Goal: Browse casually

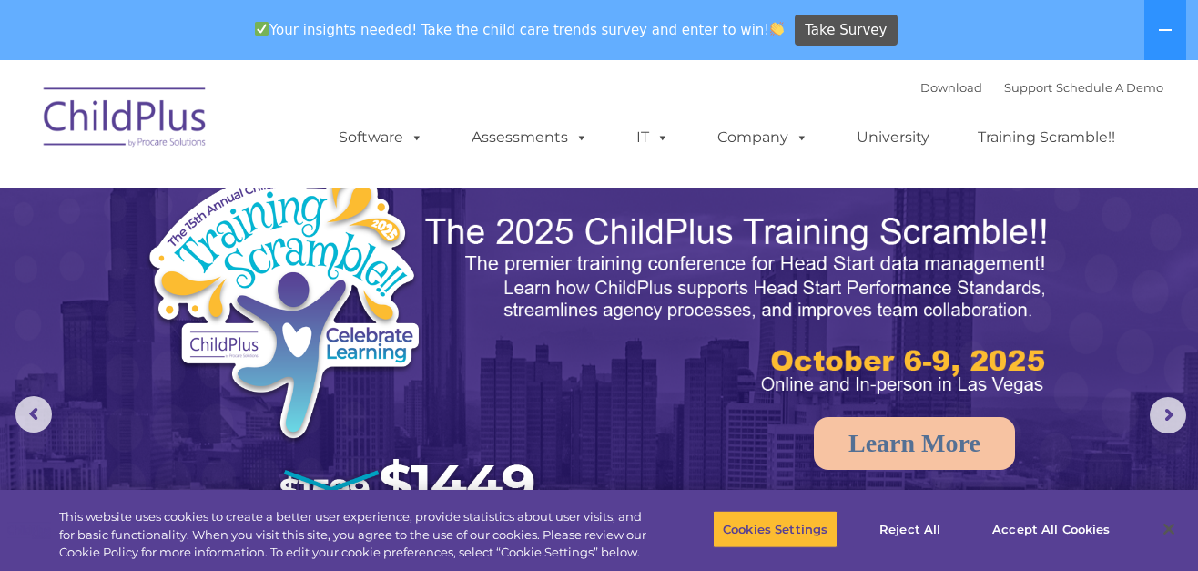
select select "MEDIUM"
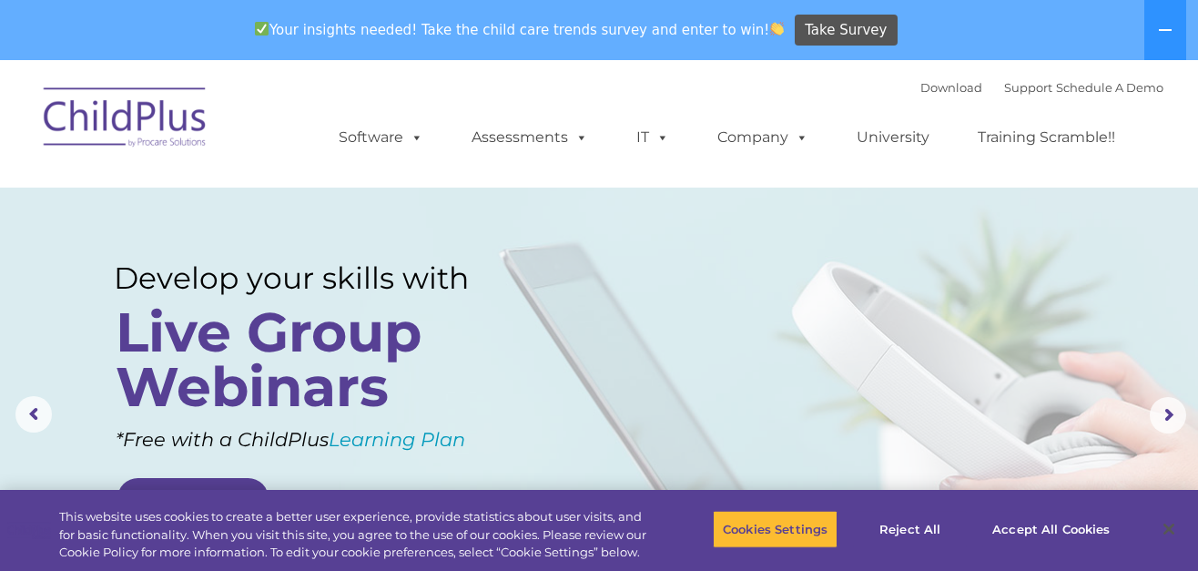
click at [167, 121] on img at bounding box center [126, 120] width 182 height 91
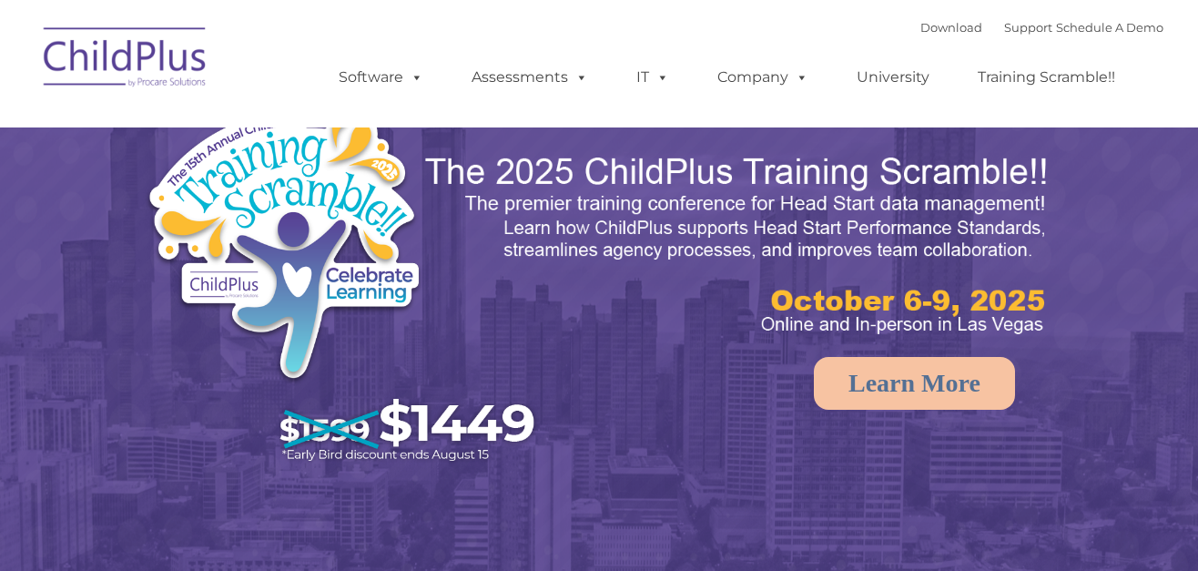
select select "MEDIUM"
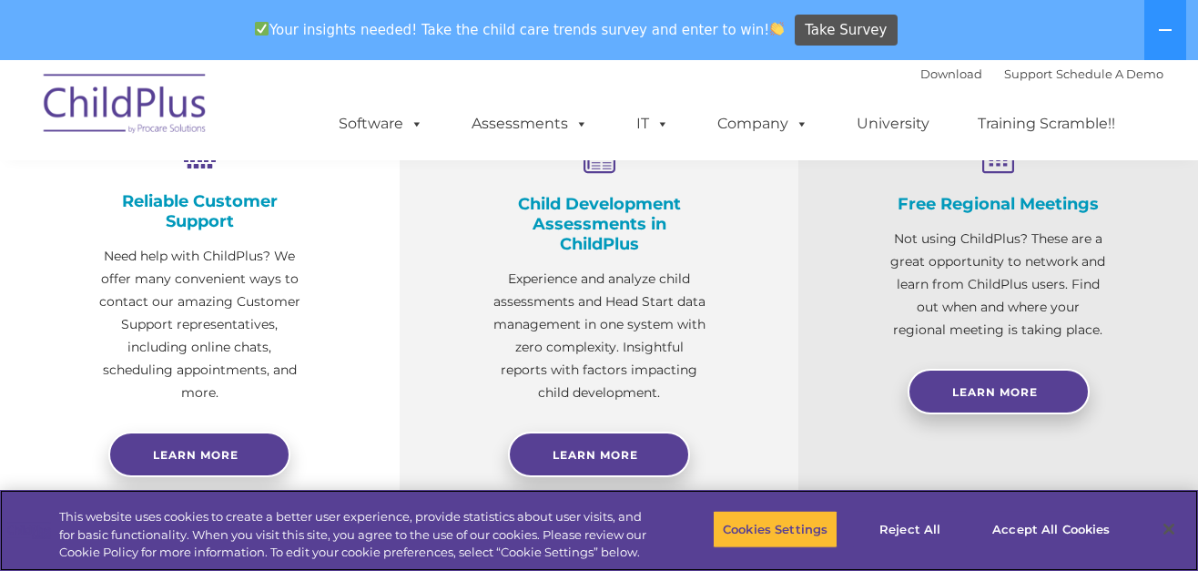
scroll to position [868, 0]
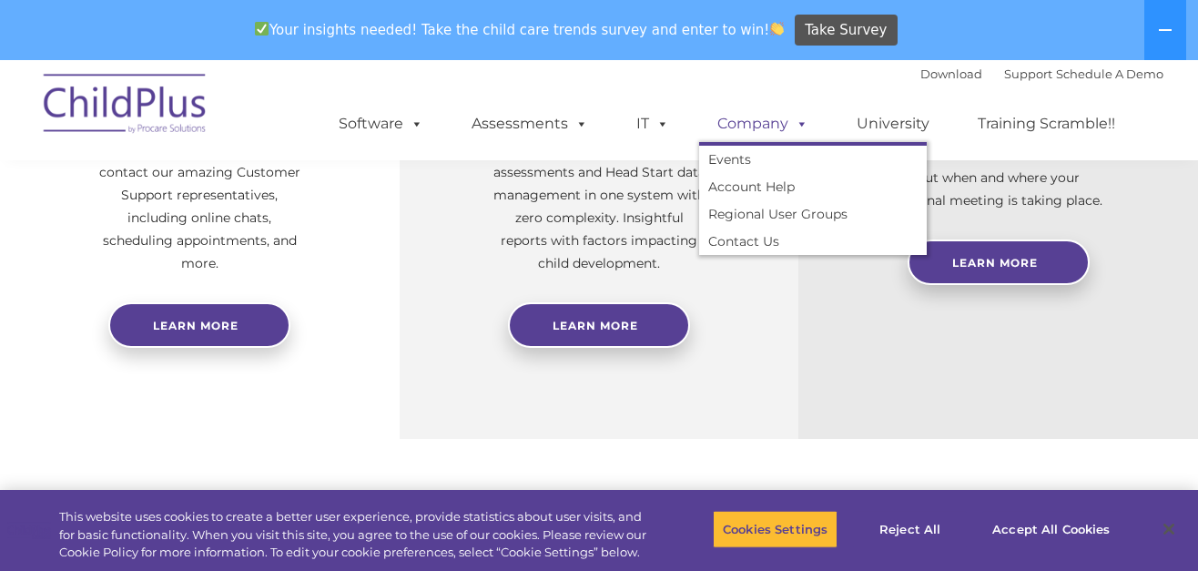
click at [799, 128] on span at bounding box center [799, 123] width 20 height 17
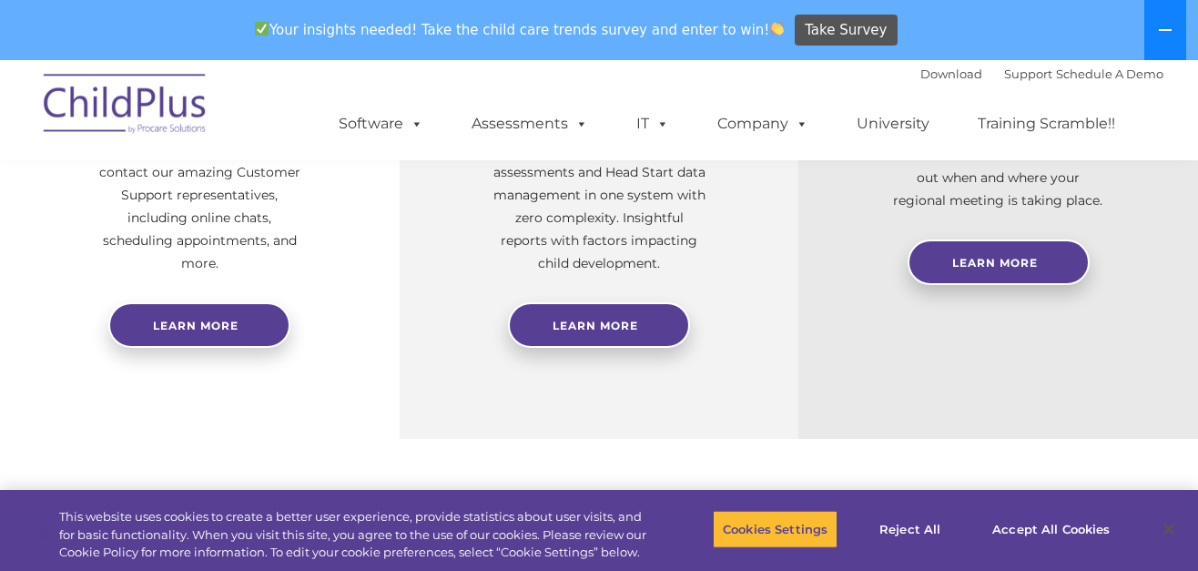
click at [1166, 32] on icon at bounding box center [1165, 30] width 15 height 15
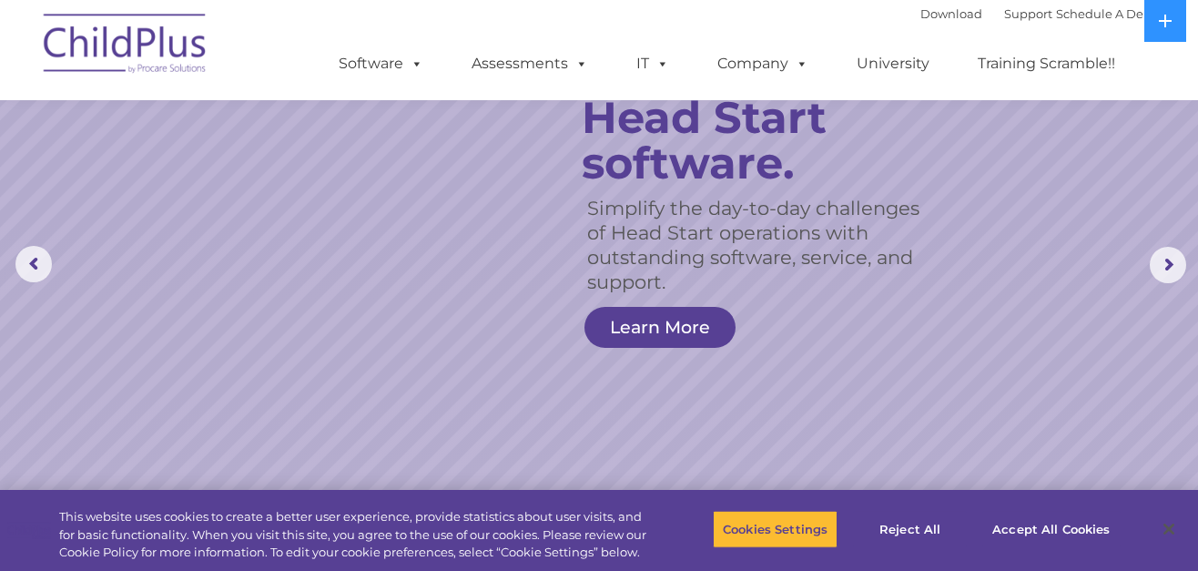
scroll to position [0, 0]
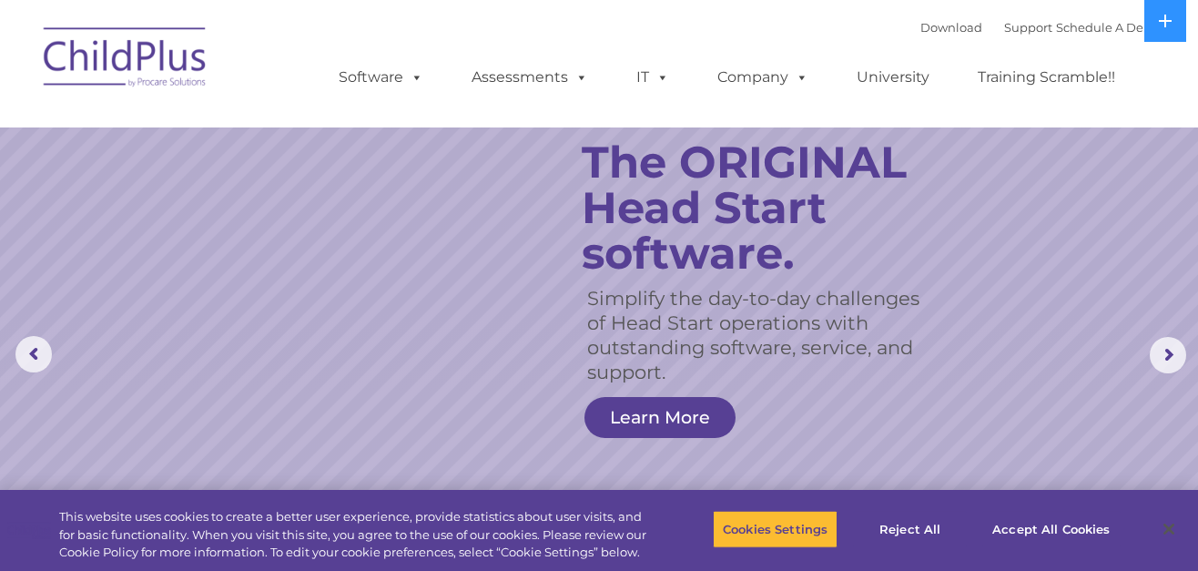
click at [1148, 72] on ul "Software ChildPlus: The original and most widely-used Head Start data managemen…" at bounding box center [732, 77] width 861 height 73
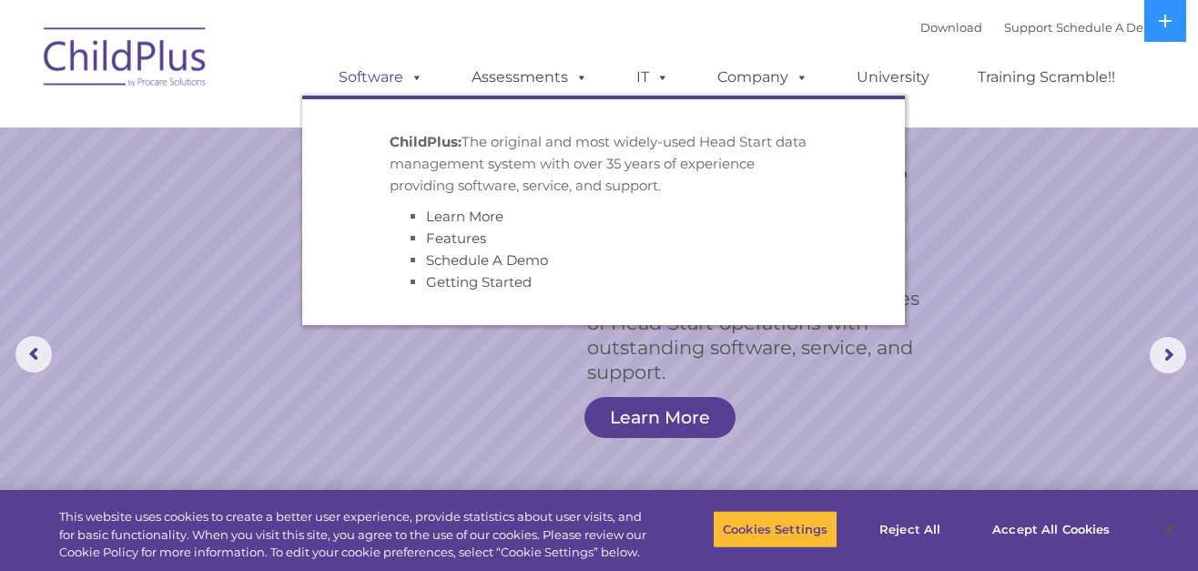
click at [406, 81] on span at bounding box center [413, 76] width 20 height 17
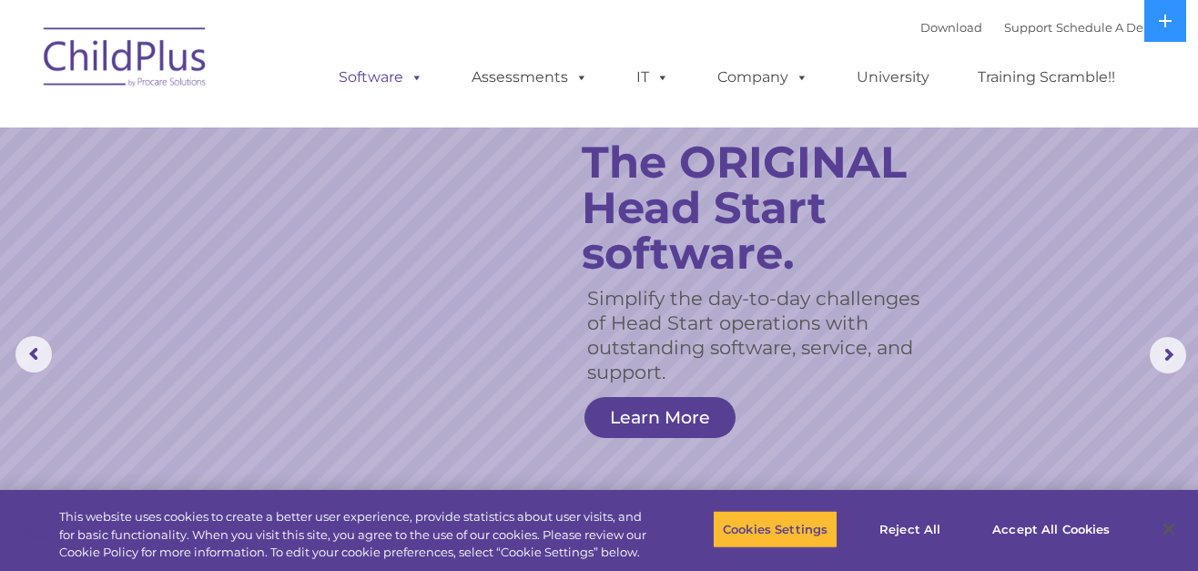
click at [406, 81] on span at bounding box center [413, 76] width 20 height 17
click at [108, 56] on img at bounding box center [126, 60] width 182 height 91
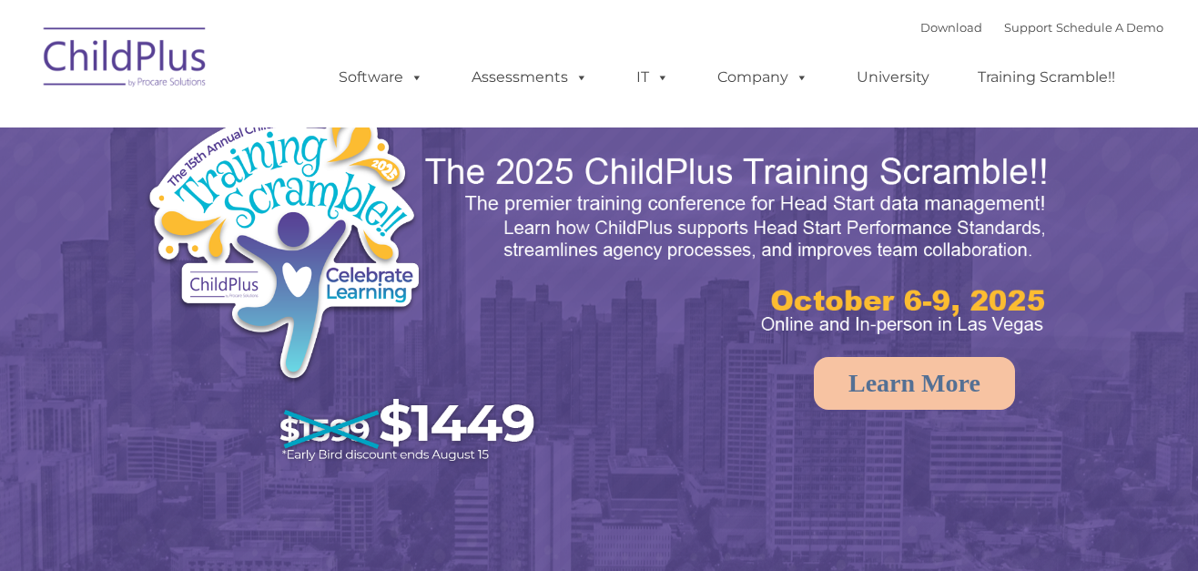
select select "MEDIUM"
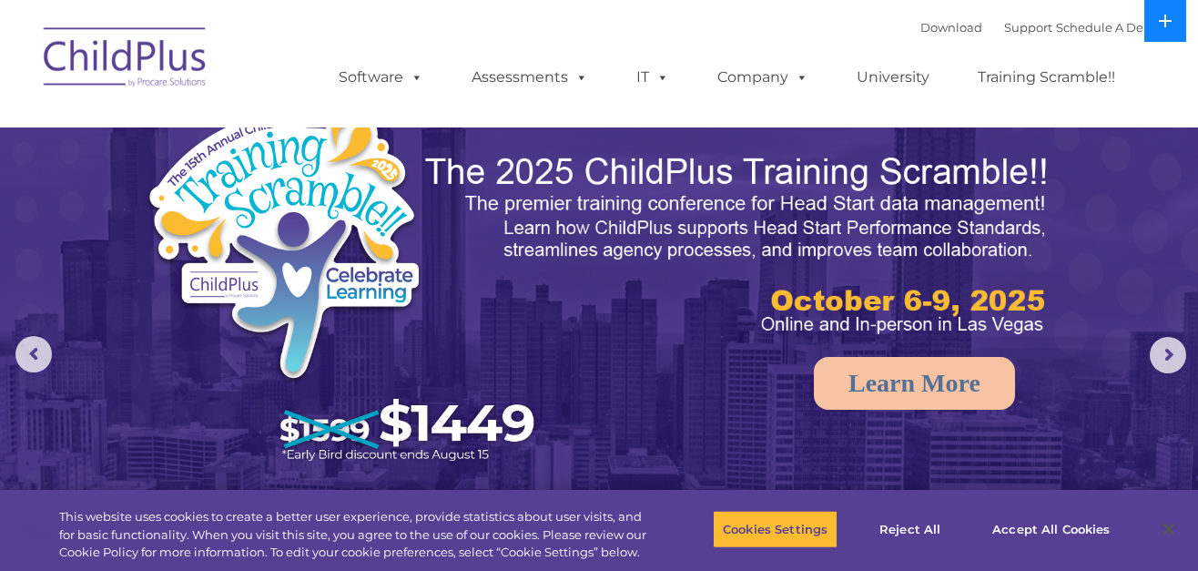
click at [1156, 16] on button at bounding box center [1166, 21] width 42 height 42
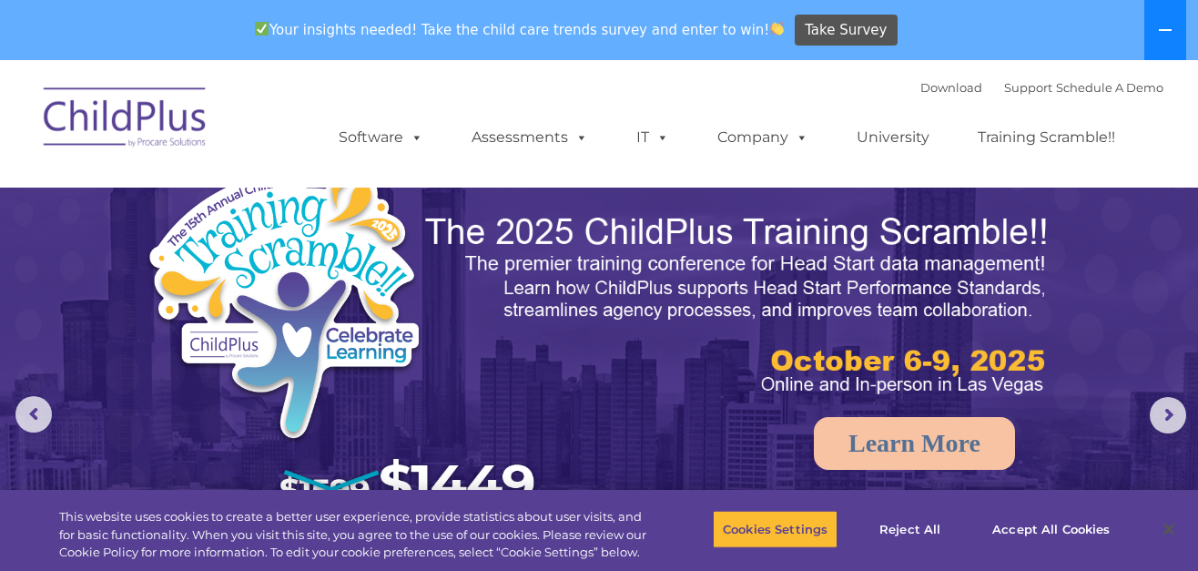
click at [1169, 25] on icon at bounding box center [1165, 30] width 15 height 15
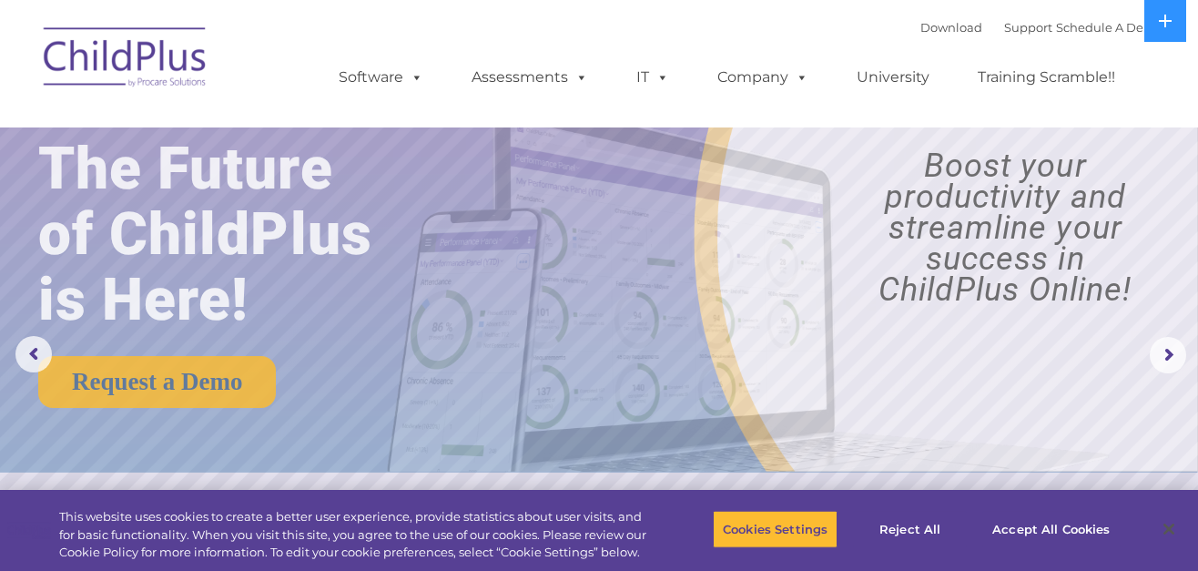
click at [1196, 39] on nav "Download Support | Schedule A Demo  MENU MENU Software ChildPlus: The original…" at bounding box center [599, 63] width 1198 height 127
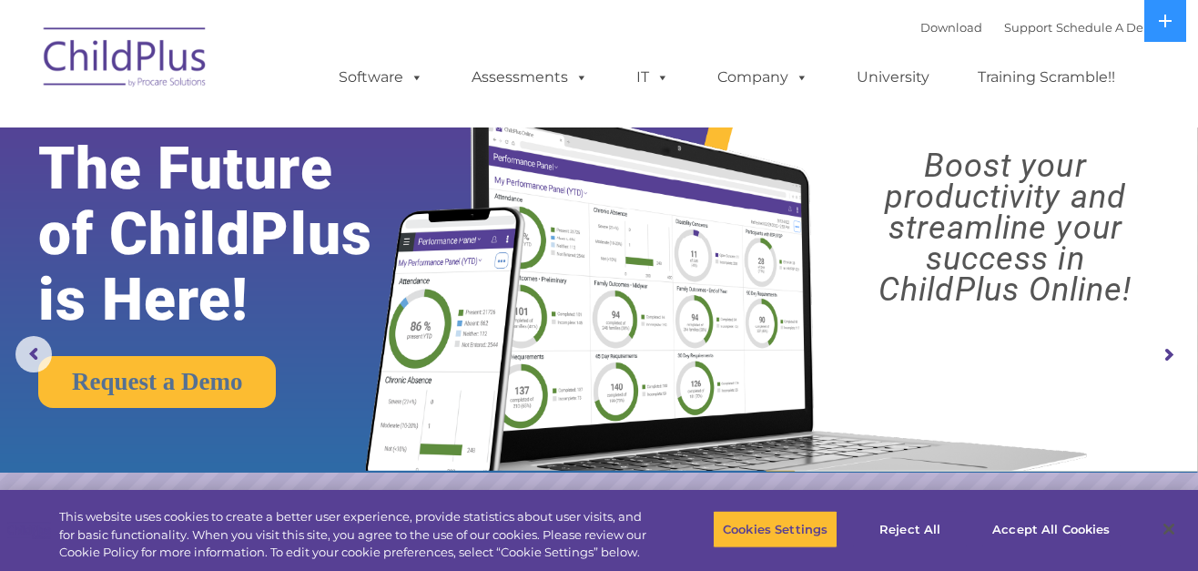
click at [1196, 40] on nav "Download Support | Schedule A Demo  MENU MENU Software ChildPlus: The original…" at bounding box center [599, 63] width 1198 height 127
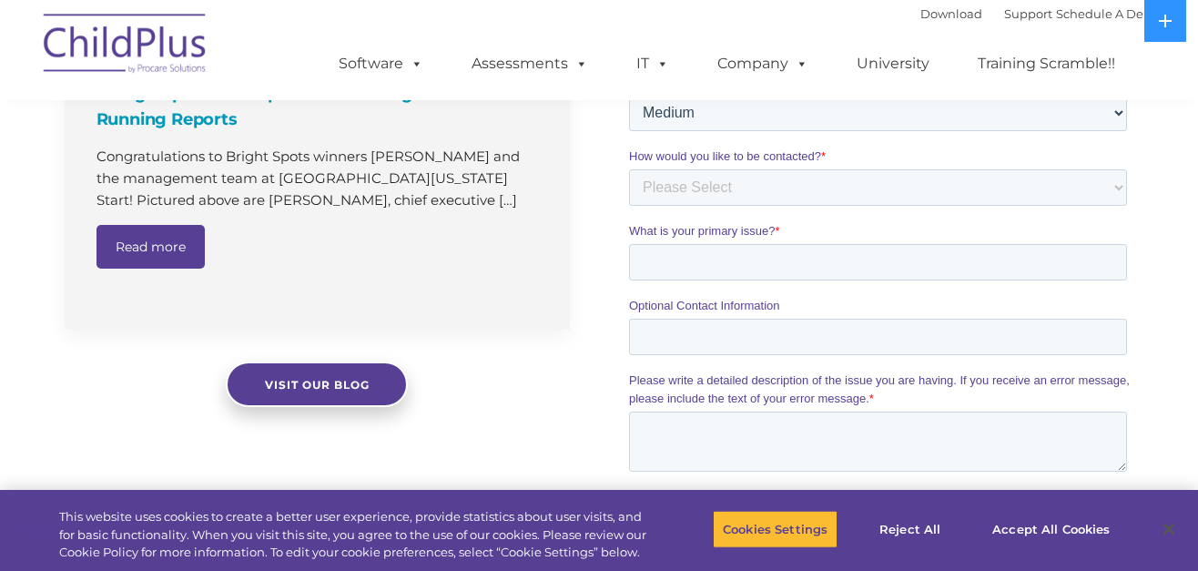
scroll to position [1509, 0]
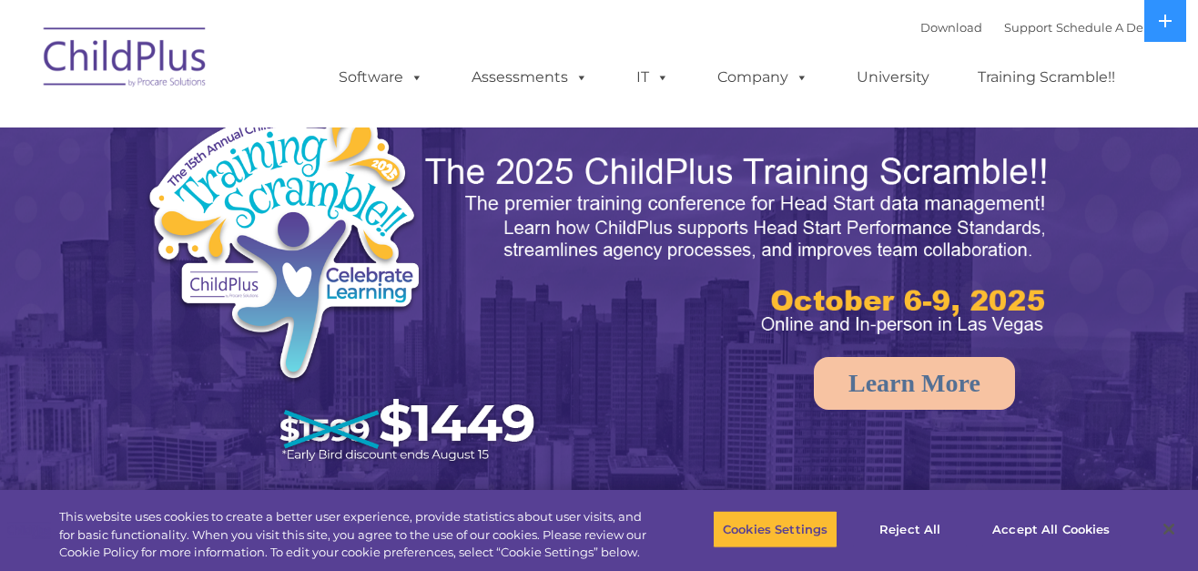
select select "MEDIUM"
